Goal: Information Seeking & Learning: Learn about a topic

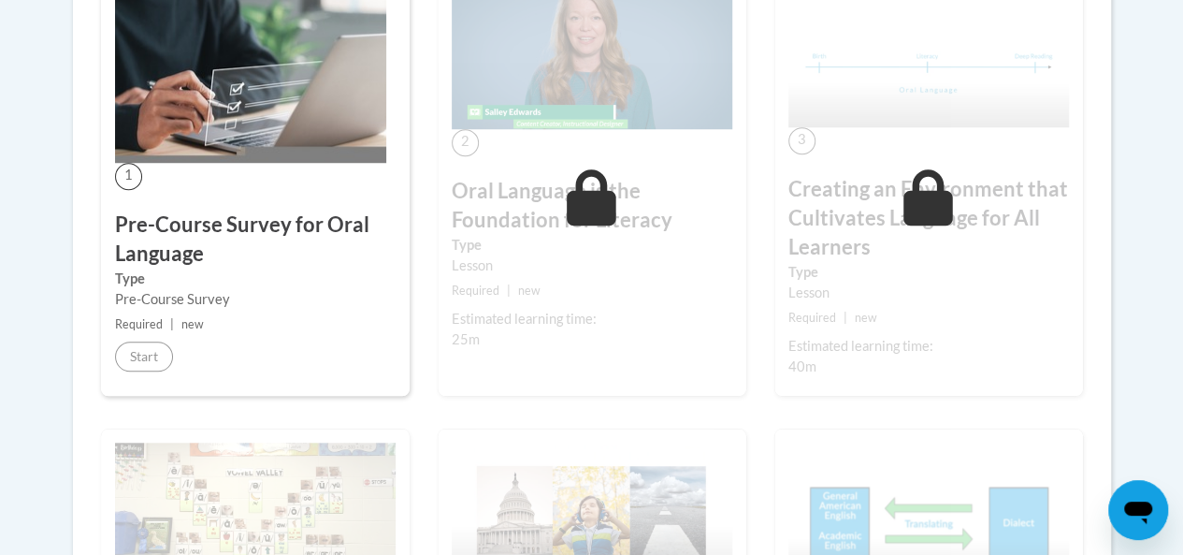
scroll to position [657, 0]
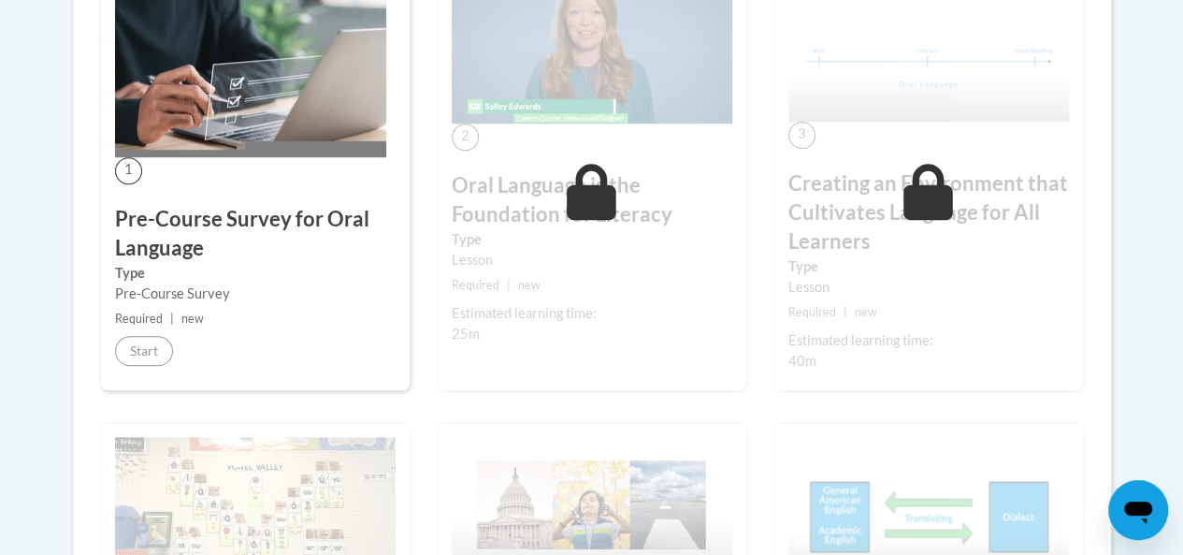
click at [285, 241] on h3 "Pre-Course Survey for Oral Language" at bounding box center [255, 234] width 281 height 58
click at [678, 268] on div "2 Oral Language is the Foundation for Literacy Type Lesson Required | new Estim…" at bounding box center [592, 176] width 309 height 428
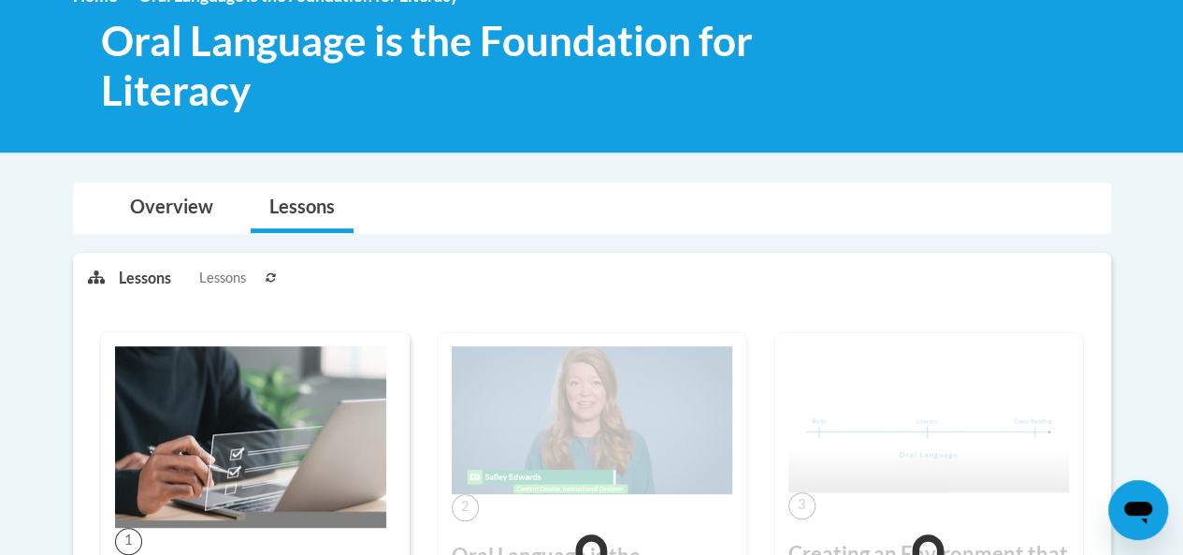
scroll to position [0, 0]
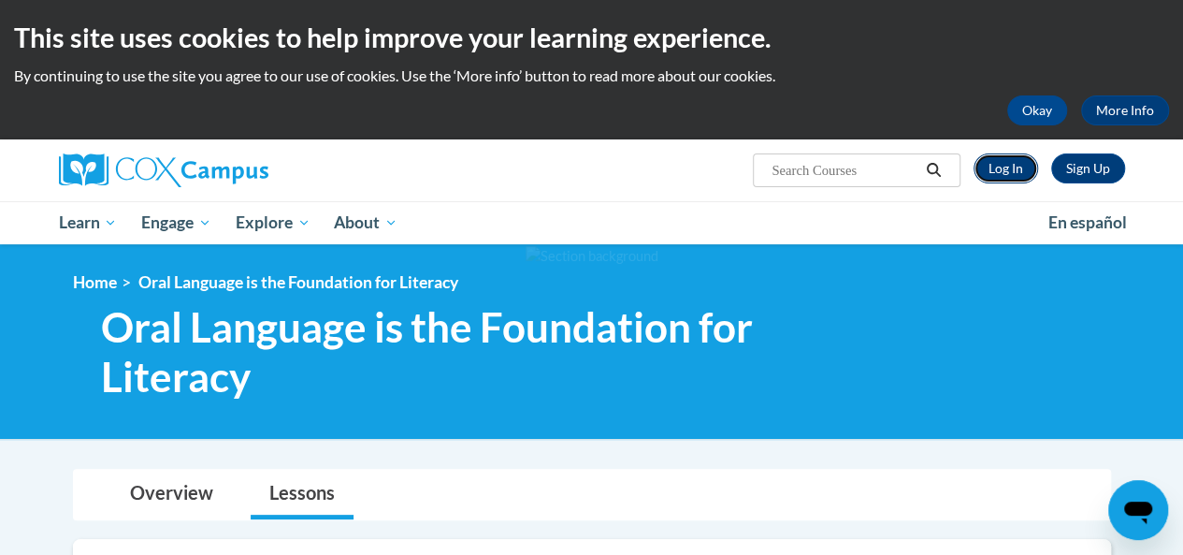
click at [1010, 169] on link "Log In" at bounding box center [1006, 168] width 65 height 30
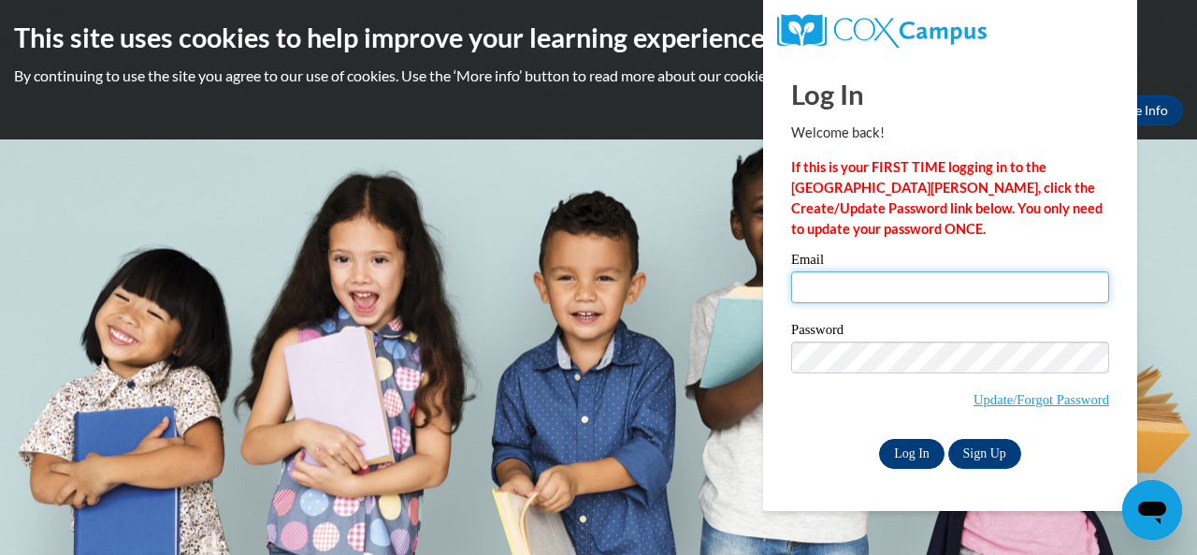
type input "[PERSON_NAME][EMAIL_ADDRESS][PERSON_NAME][DOMAIN_NAME]"
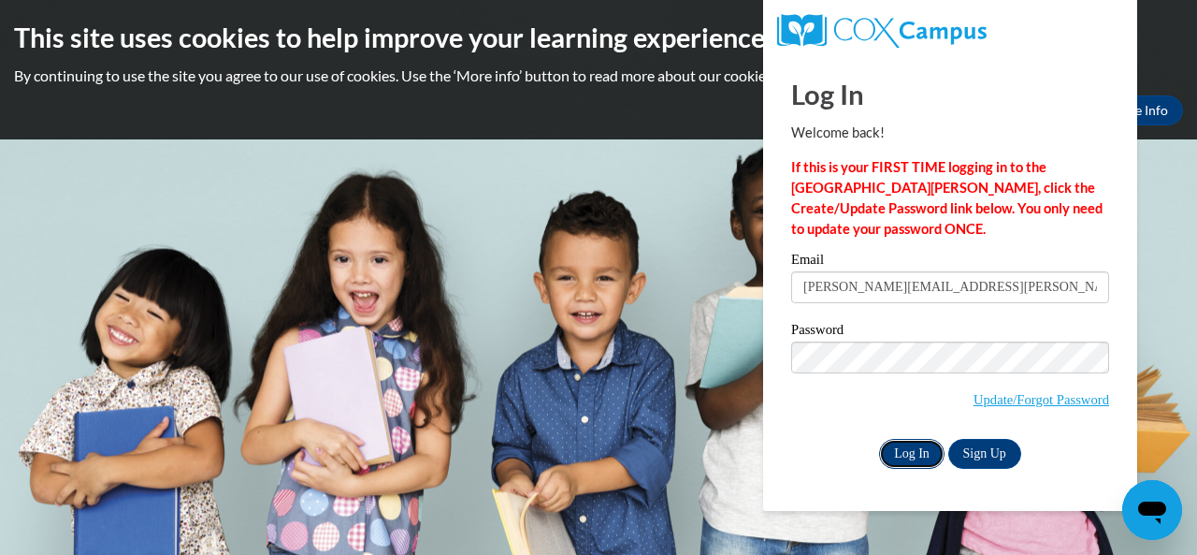
click at [910, 448] on input "Log In" at bounding box center [911, 454] width 65 height 30
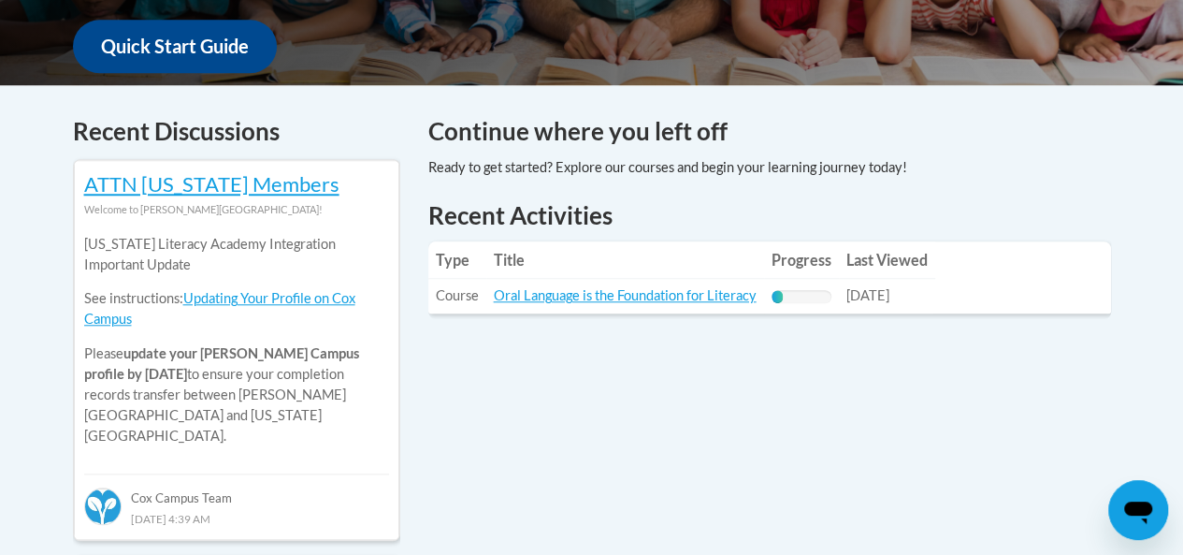
scroll to position [712, 0]
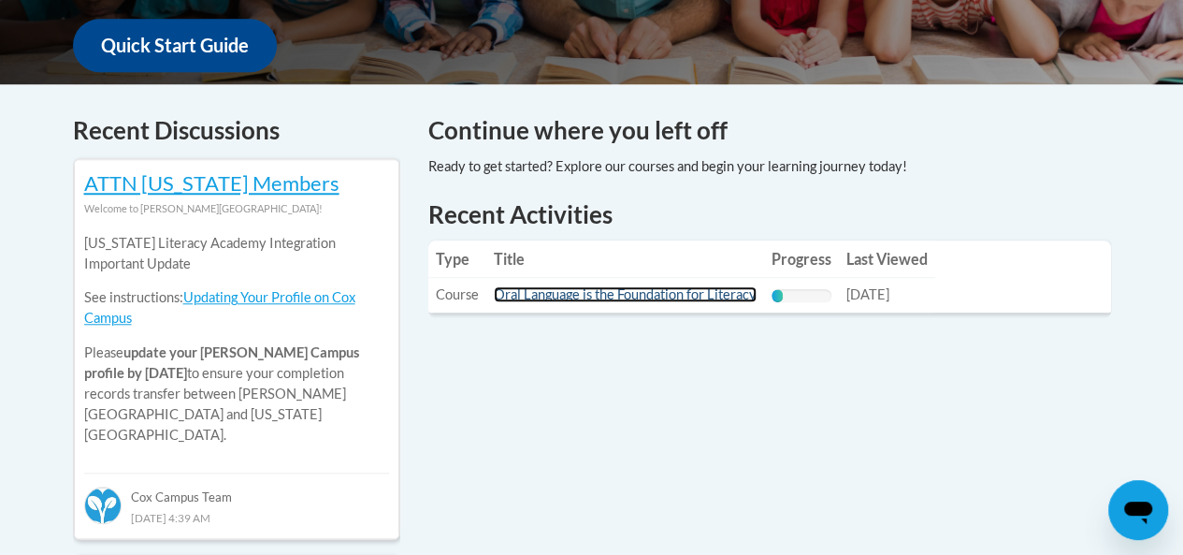
click at [713, 295] on link "Oral Language is the Foundation for Literacy" at bounding box center [625, 294] width 263 height 16
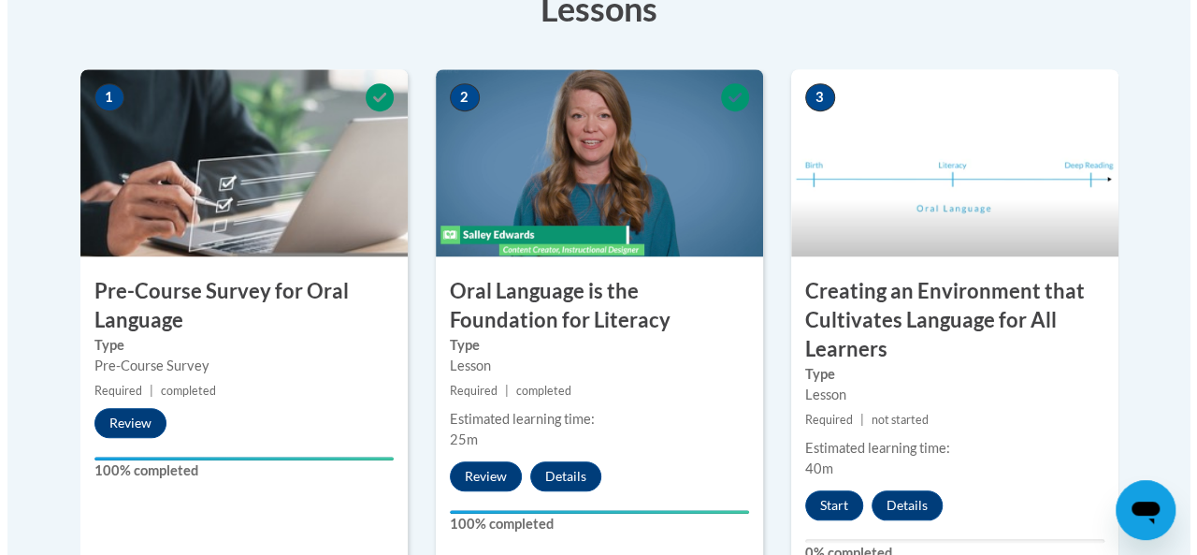
scroll to position [694, 0]
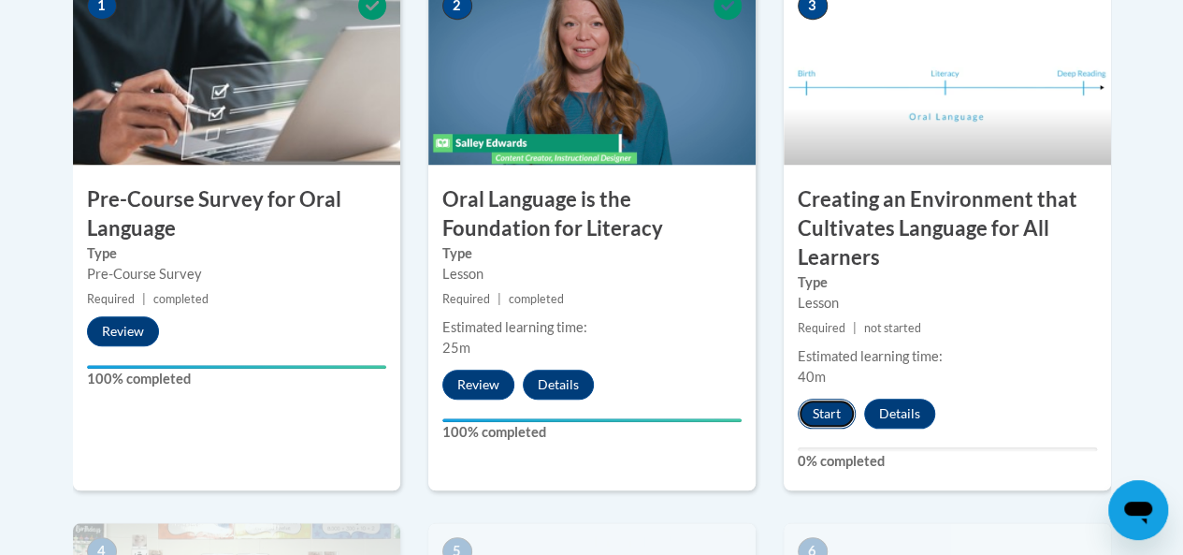
click at [817, 410] on button "Start" at bounding box center [827, 413] width 58 height 30
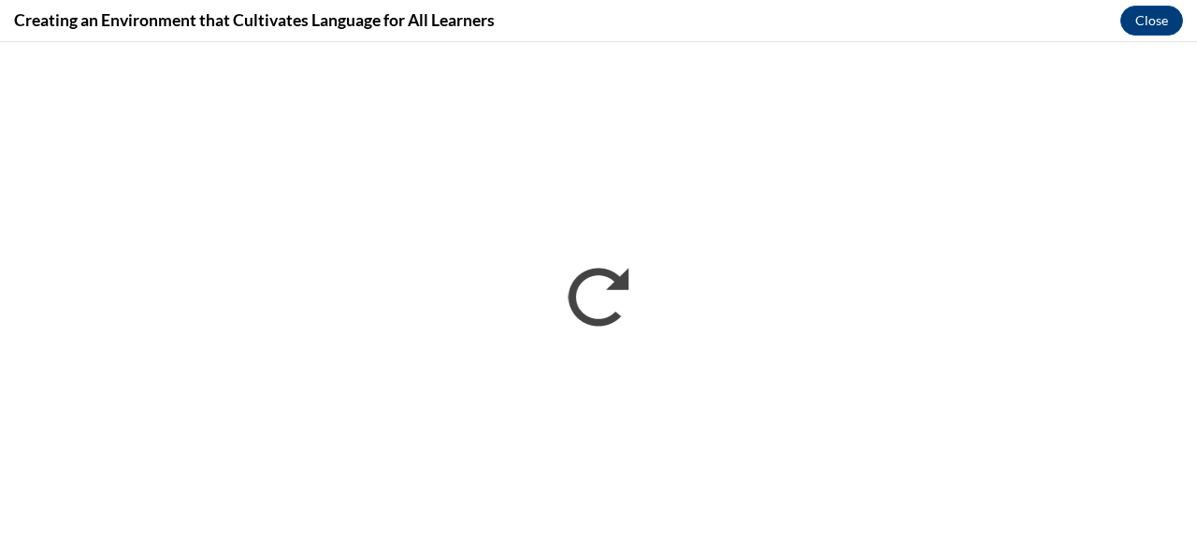
scroll to position [0, 0]
